Goal: Task Accomplishment & Management: Use online tool/utility

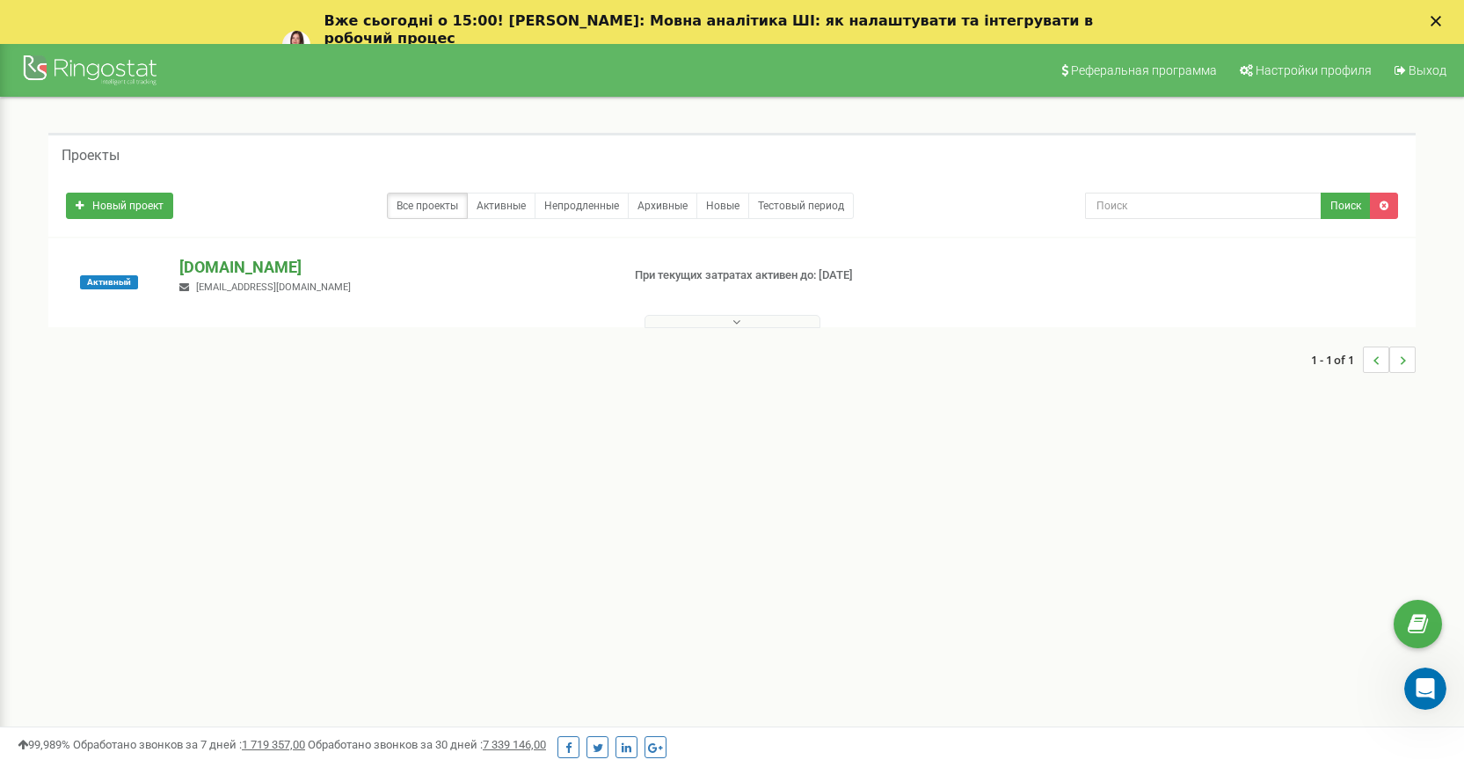
click at [256, 271] on p "[DOMAIN_NAME]" at bounding box center [392, 267] width 426 height 23
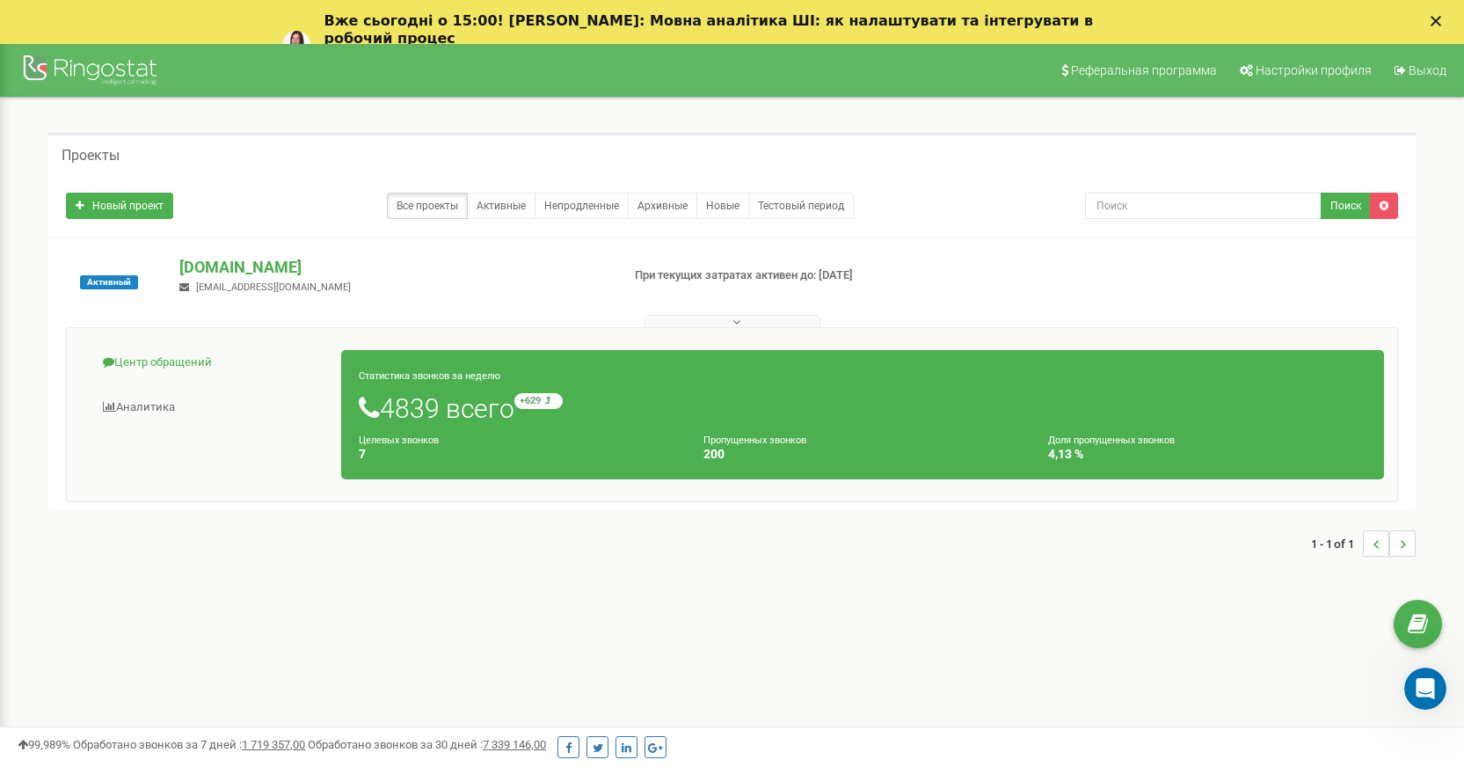
click at [152, 374] on link "Центр обращений" at bounding box center [211, 362] width 262 height 43
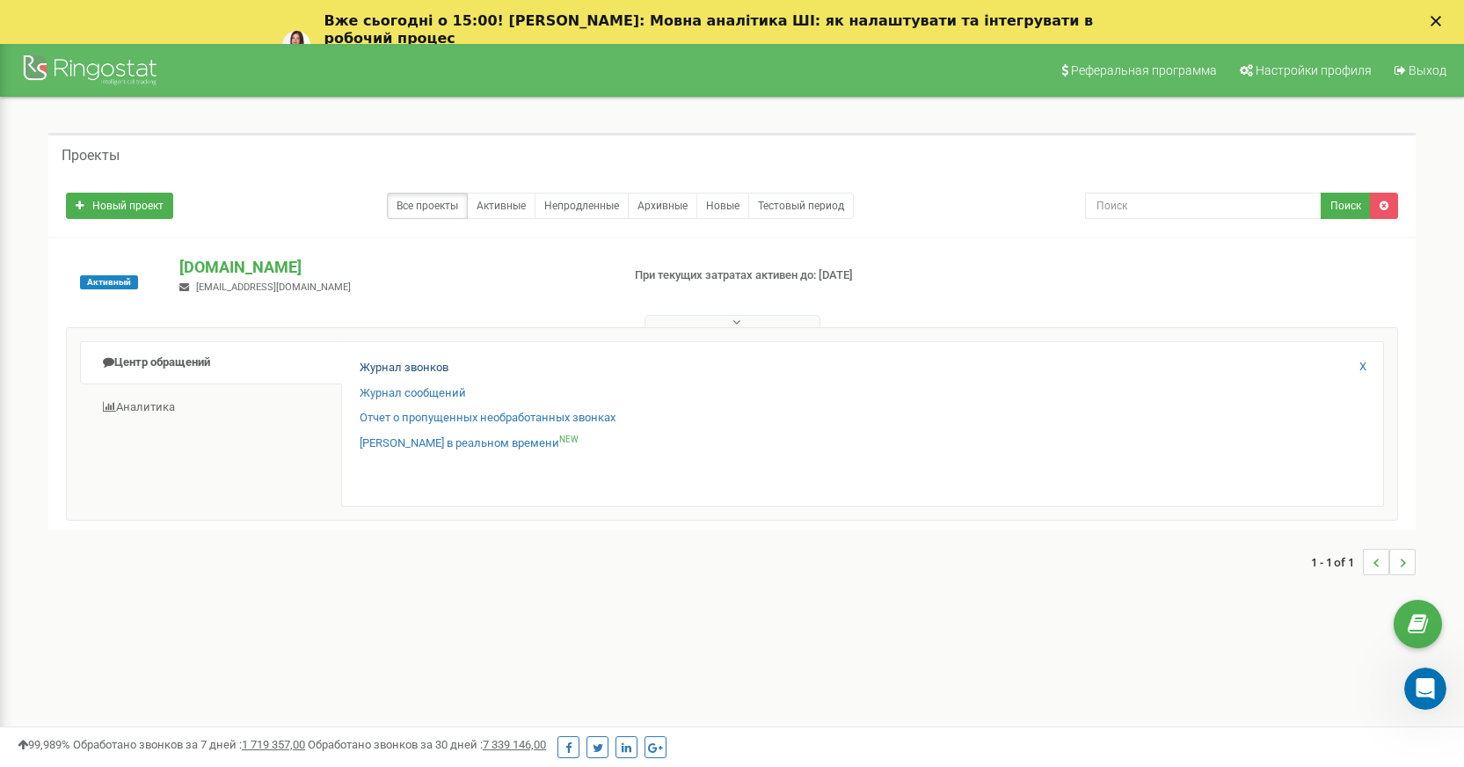
click at [380, 374] on link "Журнал звонков" at bounding box center [404, 368] width 89 height 17
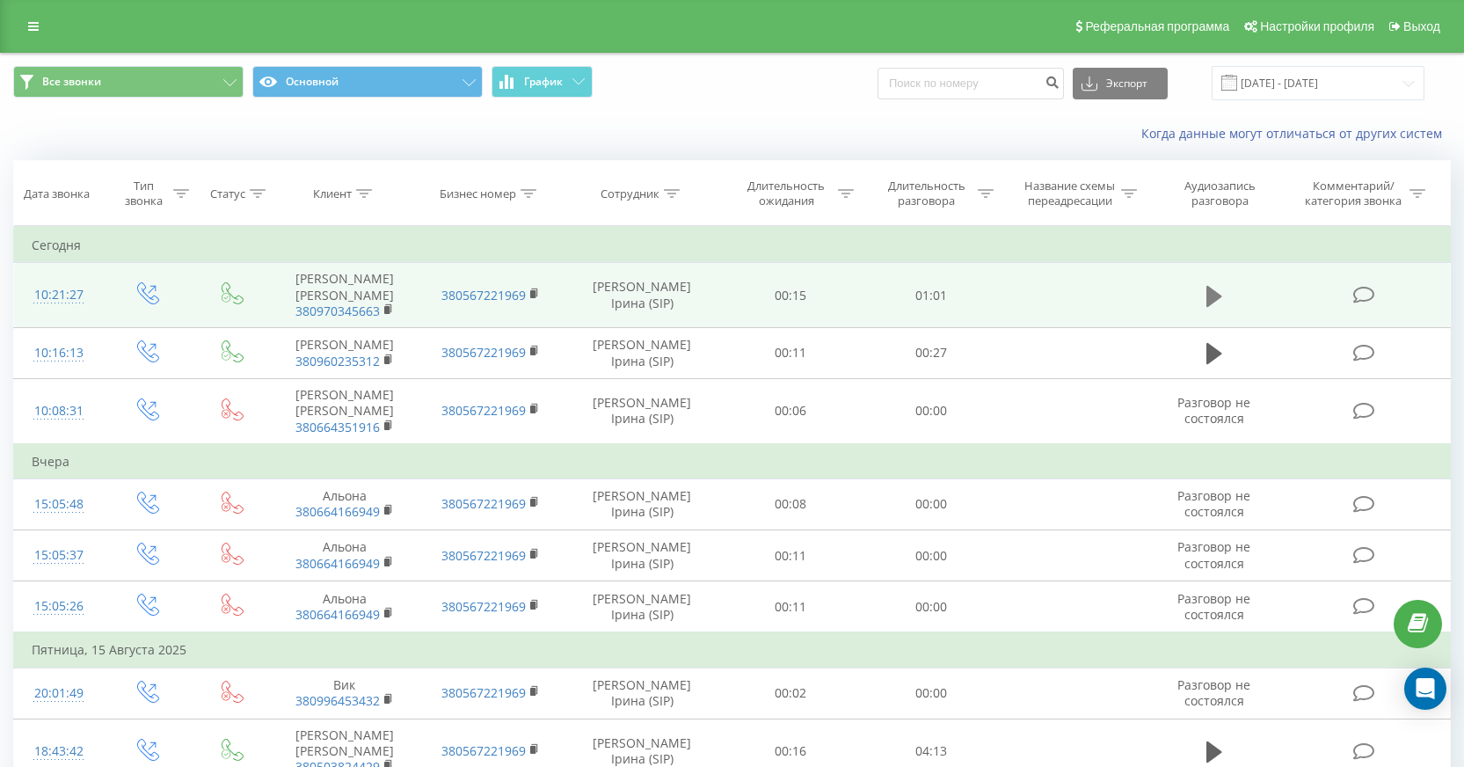
click at [1206, 302] on icon at bounding box center [1214, 296] width 16 height 25
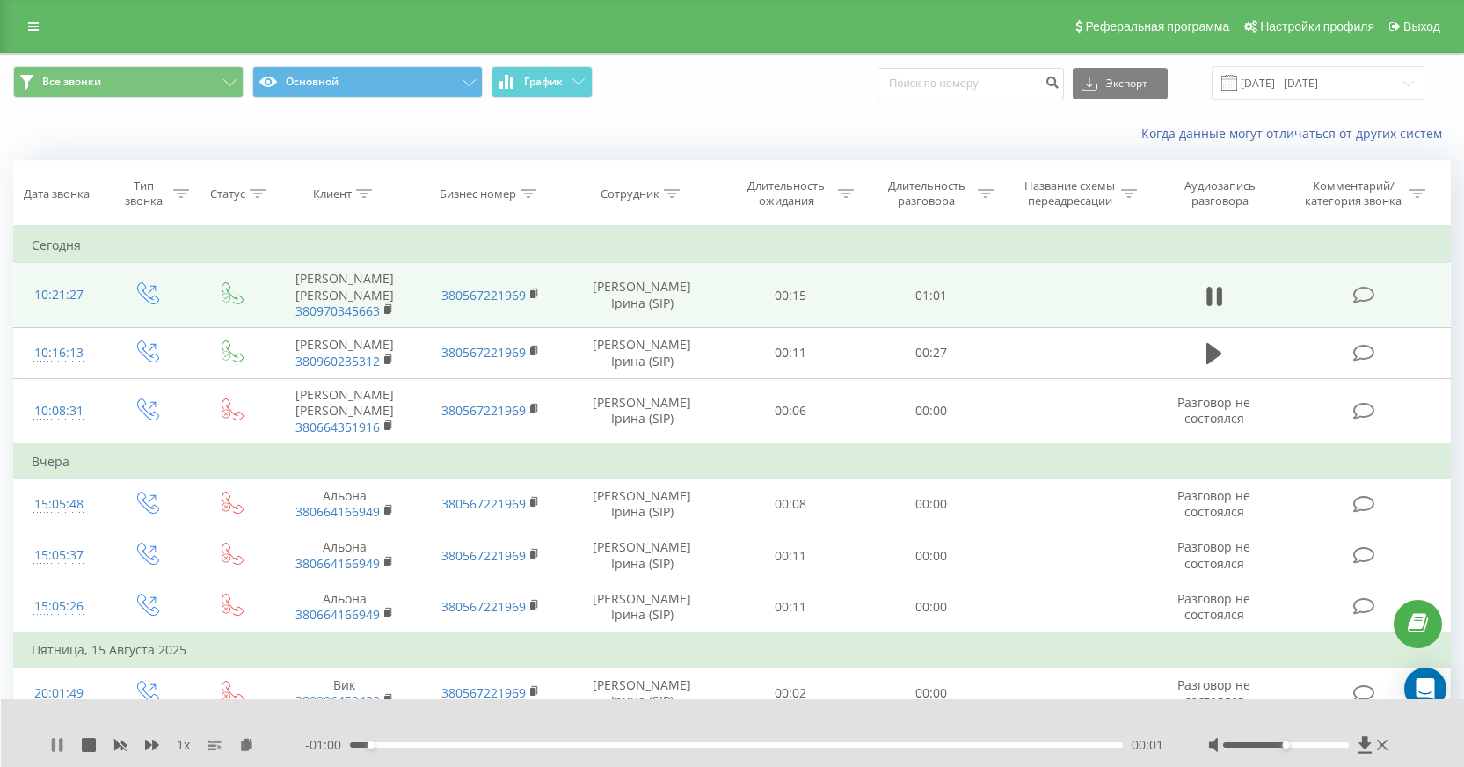
click at [60, 747] on icon at bounding box center [61, 745] width 4 height 14
click at [246, 749] on icon at bounding box center [246, 744] width 15 height 12
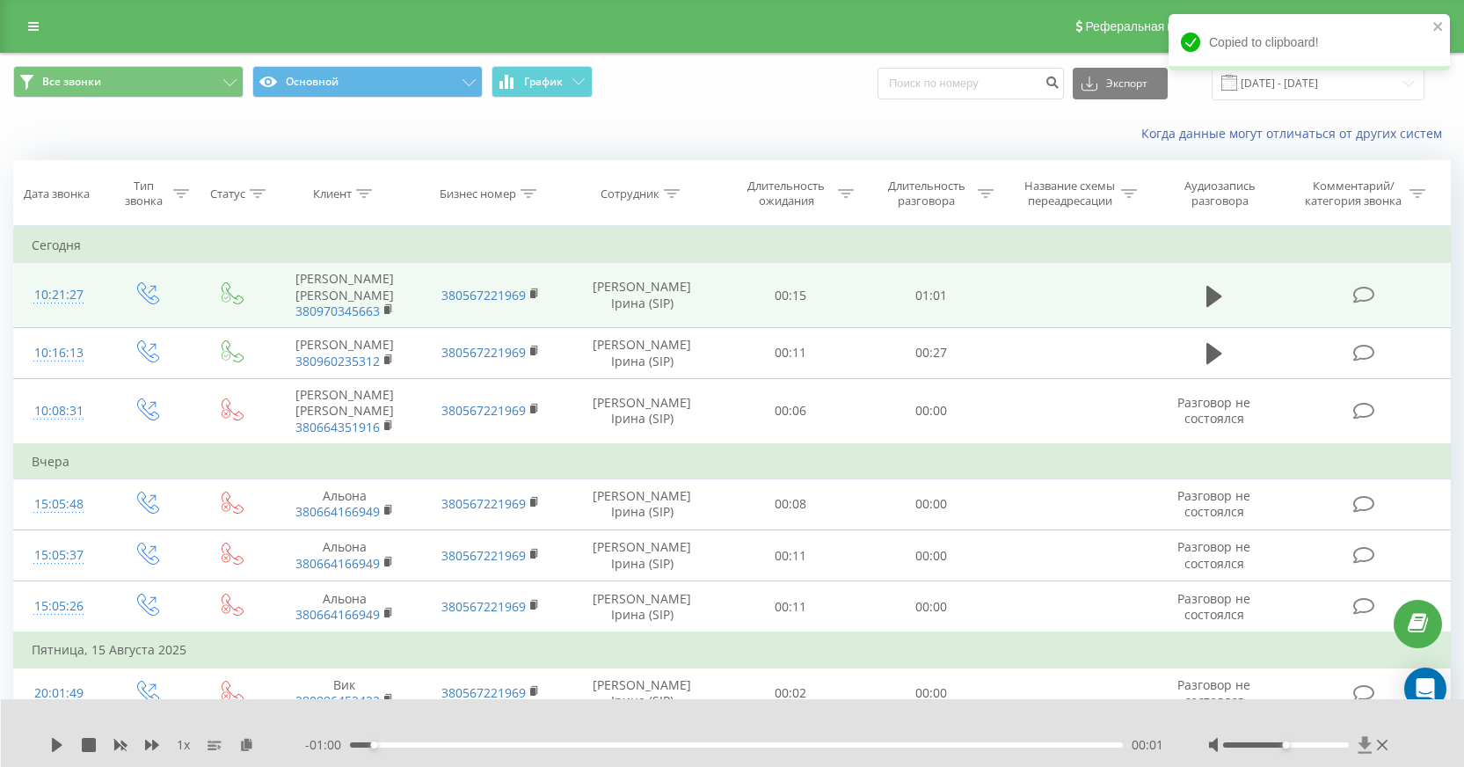
click at [1360, 744] on icon at bounding box center [1363, 744] width 13 height 17
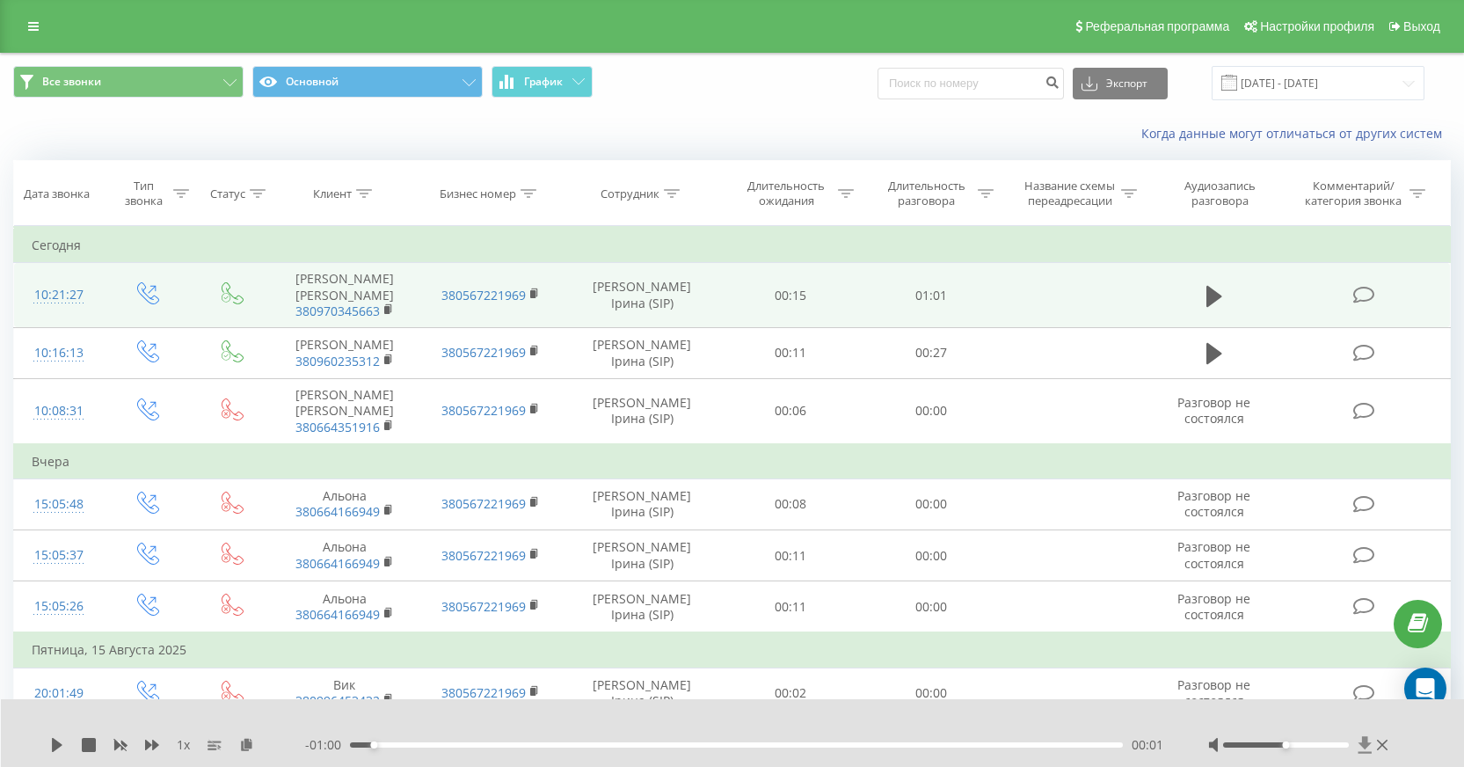
click at [1359, 740] on icon at bounding box center [1364, 745] width 15 height 18
click at [1368, 745] on icon at bounding box center [1363, 744] width 13 height 17
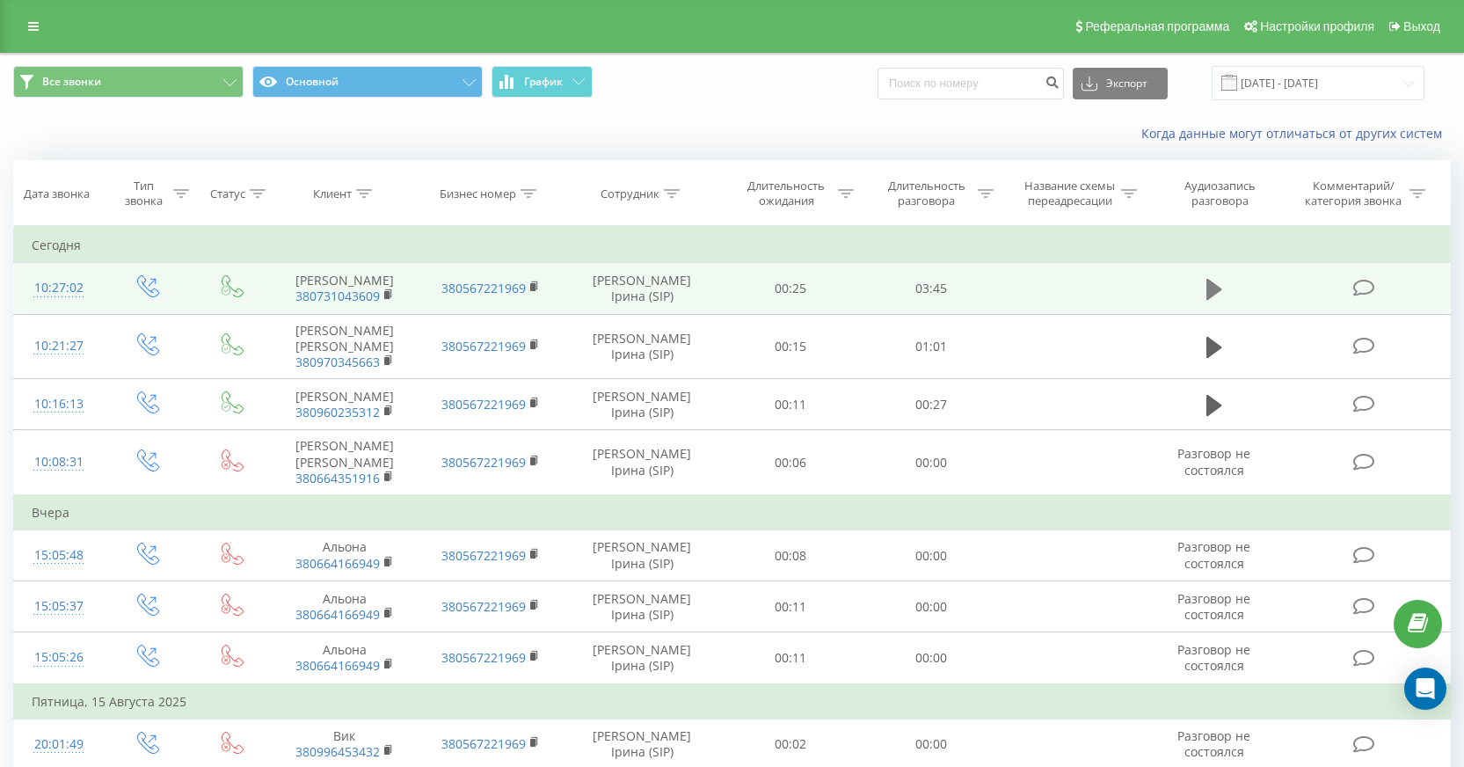
click at [1209, 300] on icon at bounding box center [1214, 289] width 16 height 21
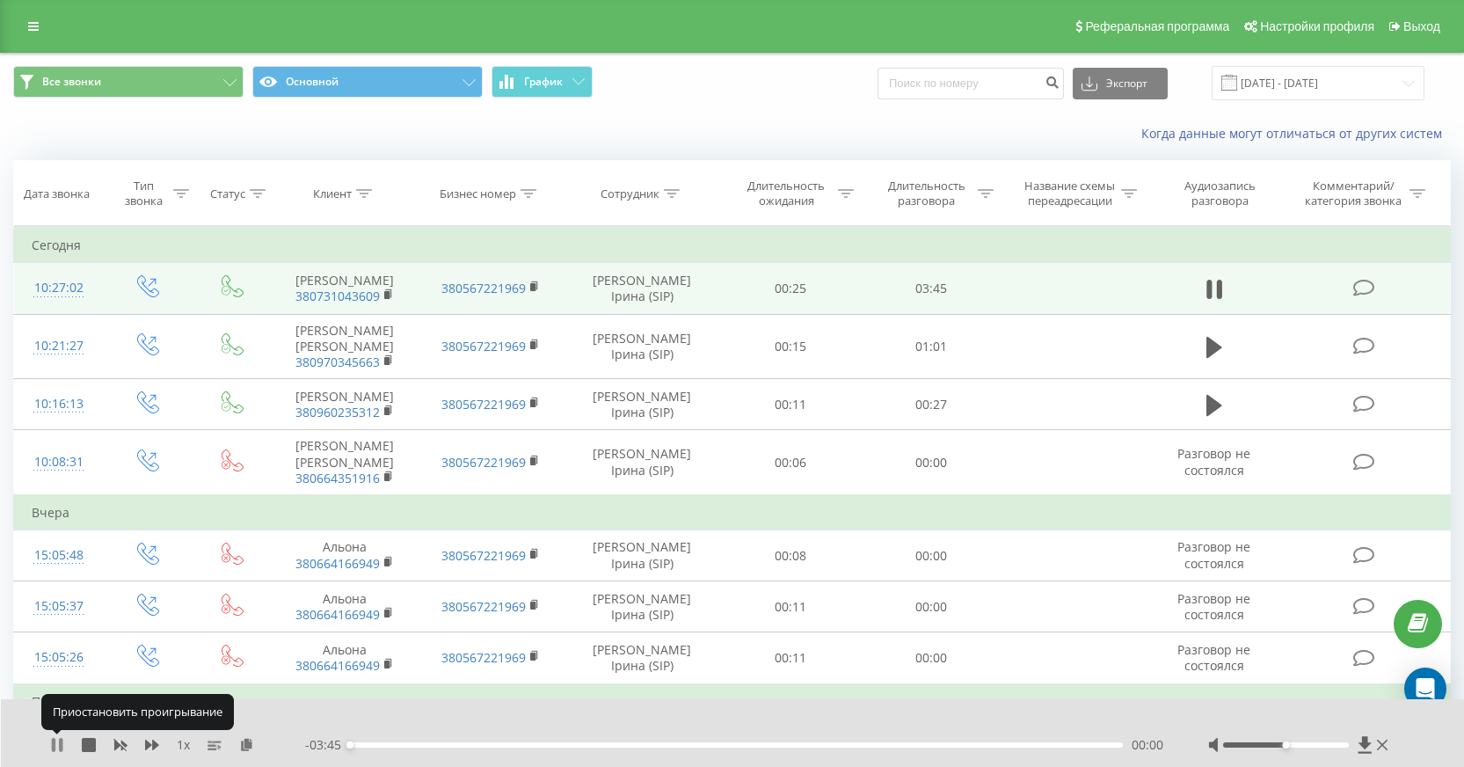
click at [57, 749] on icon at bounding box center [57, 745] width 14 height 14
click at [1363, 745] on icon at bounding box center [1363, 744] width 13 height 17
